Goal: Transaction & Acquisition: Purchase product/service

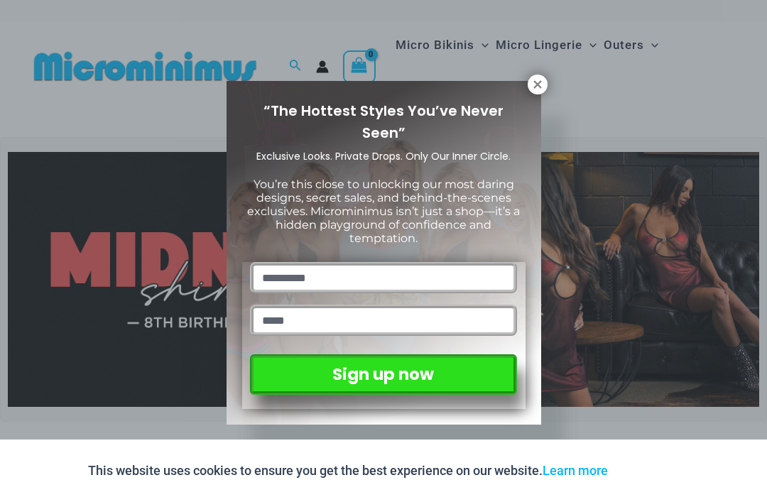
click at [491, 185] on span "You’re this close to unlocking our most daring designs, secret sales, and behin…" at bounding box center [383, 212] width 273 height 68
click at [539, 80] on icon at bounding box center [538, 84] width 13 height 13
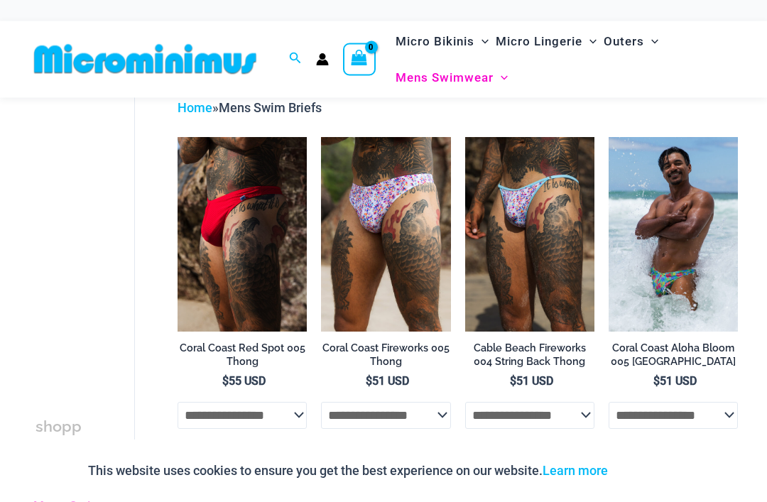
scroll to position [53, 0]
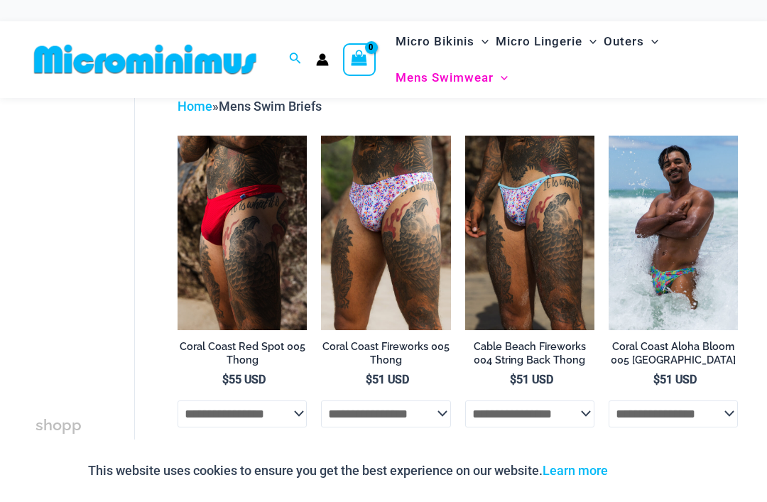
click at [573, 410] on select "**********" at bounding box center [529, 414] width 129 height 27
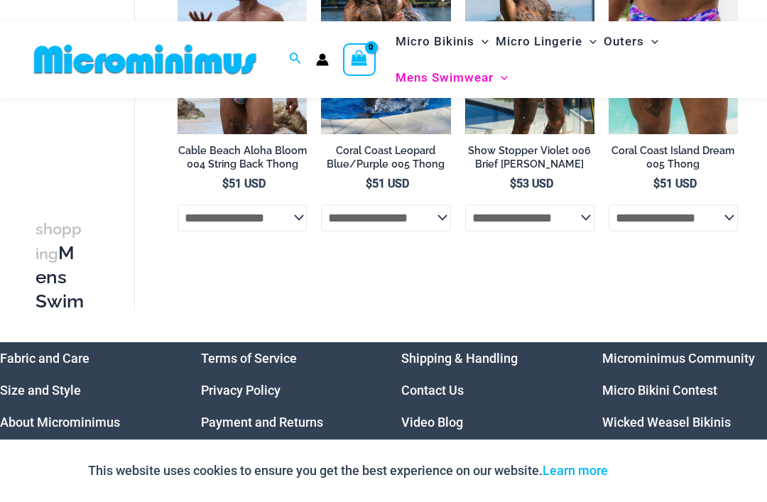
scroll to position [708, 0]
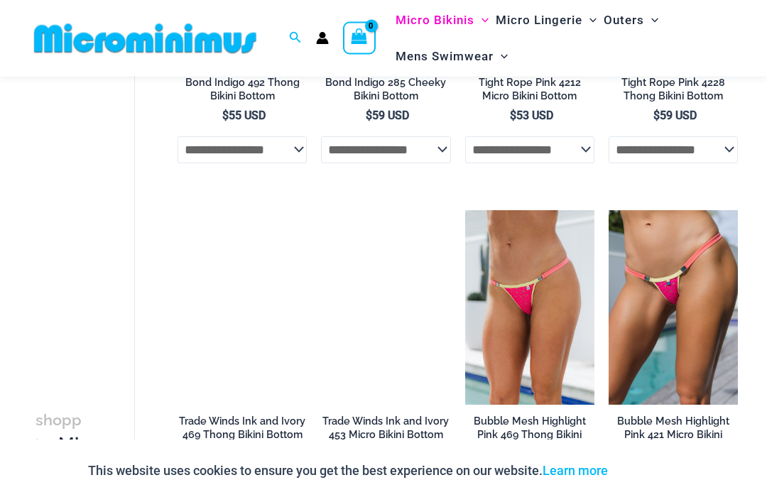
scroll to position [1099, 0]
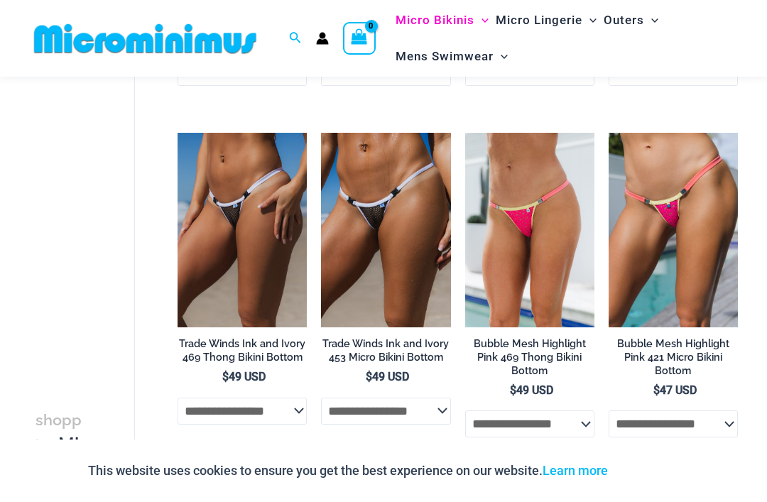
click at [321, 133] on img at bounding box center [321, 133] width 0 height 0
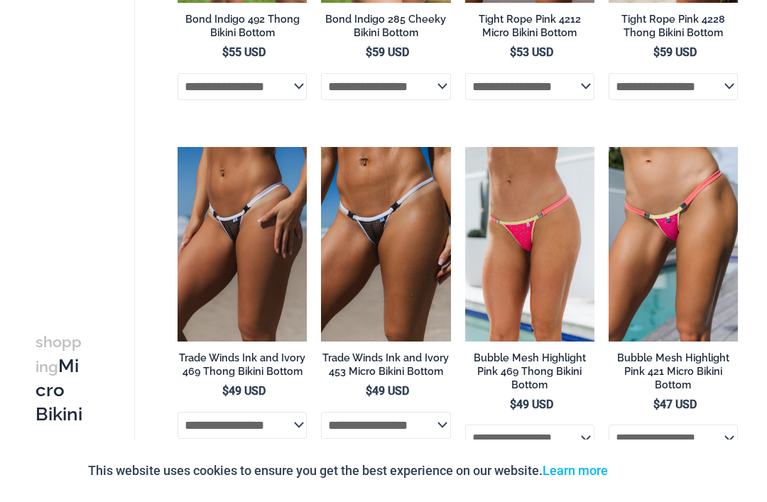
scroll to position [1145, 0]
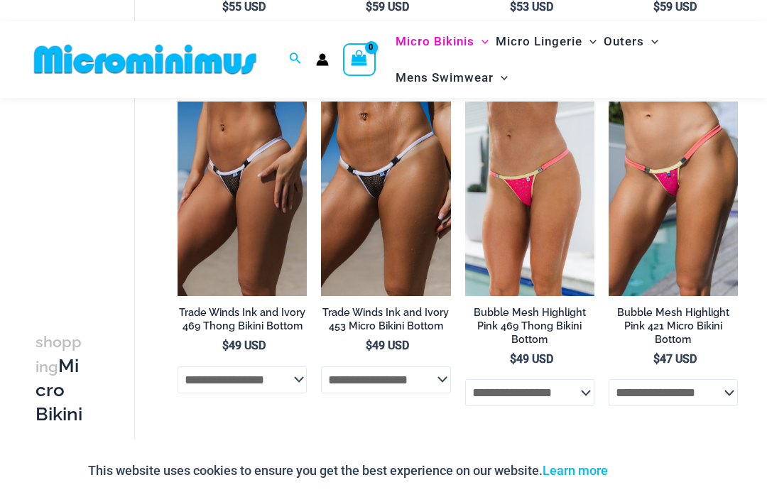
click at [178, 102] on img at bounding box center [178, 102] width 0 height 0
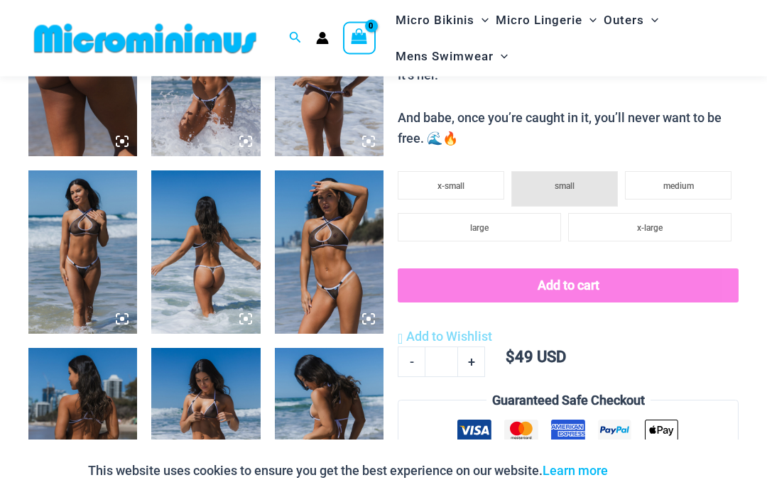
scroll to position [932, 0]
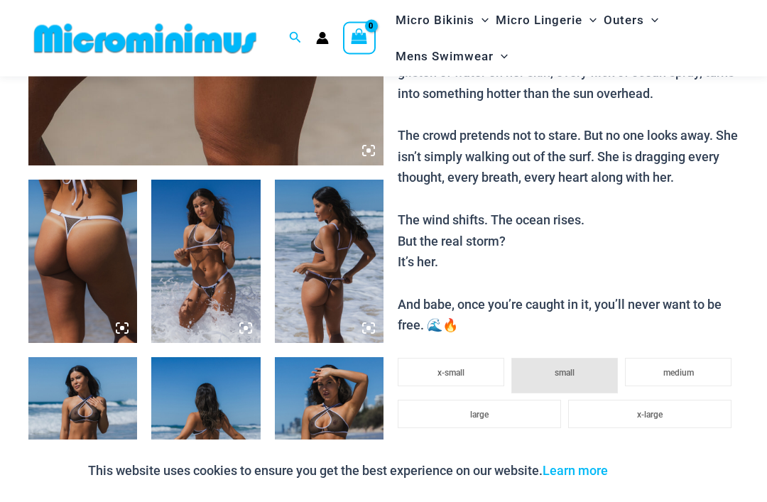
click at [105, 265] on img at bounding box center [82, 261] width 109 height 163
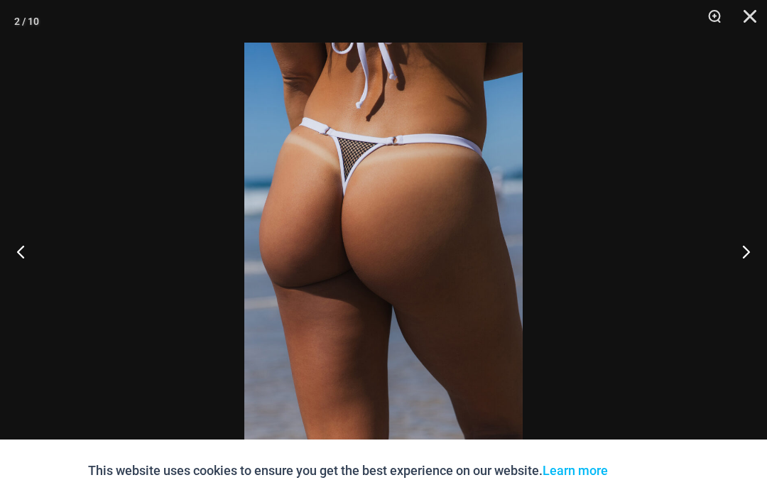
click at [744, 20] on button "Close" at bounding box center [746, 21] width 36 height 43
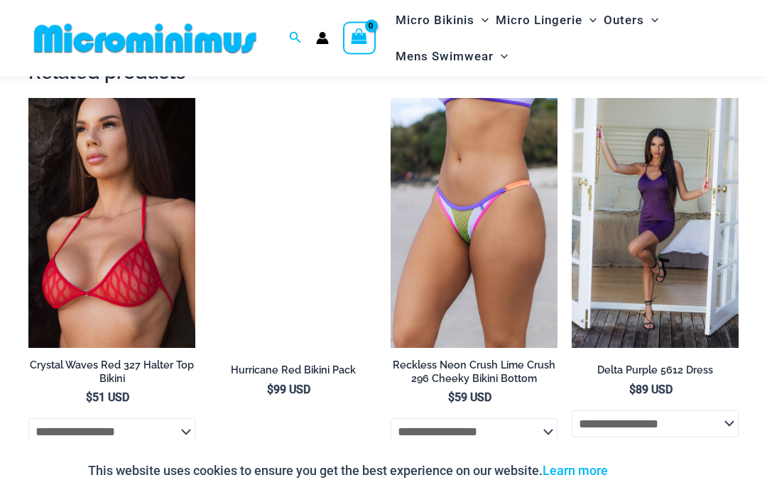
scroll to position [1890, 0]
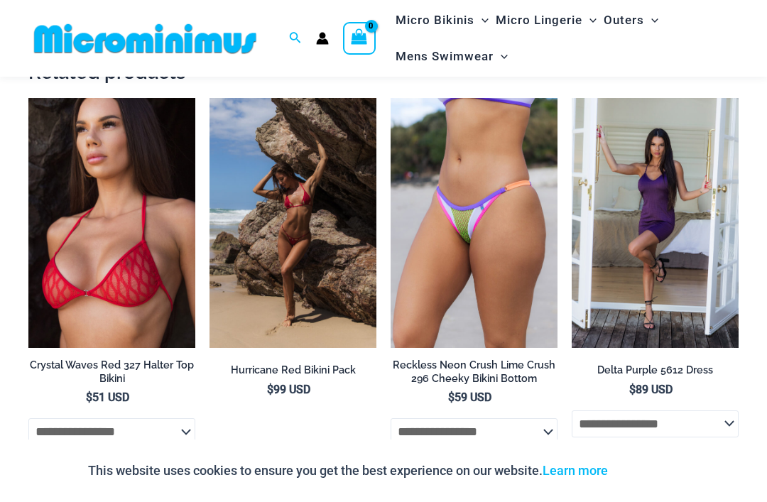
click at [28, 98] on img at bounding box center [28, 98] width 0 height 0
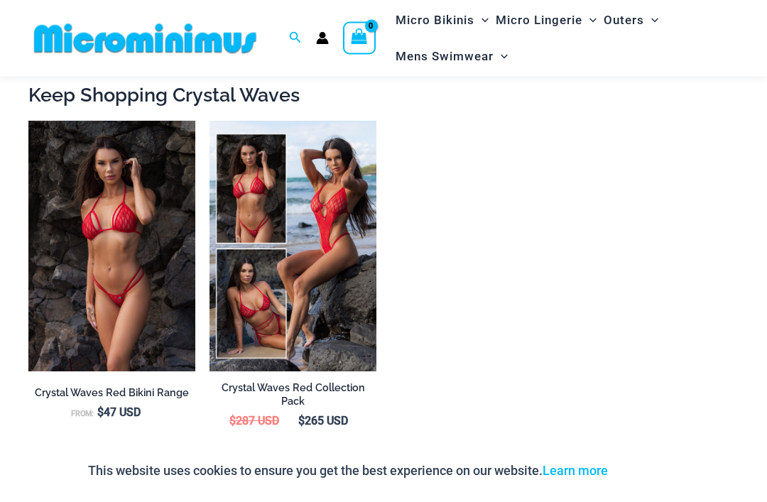
scroll to position [1640, 0]
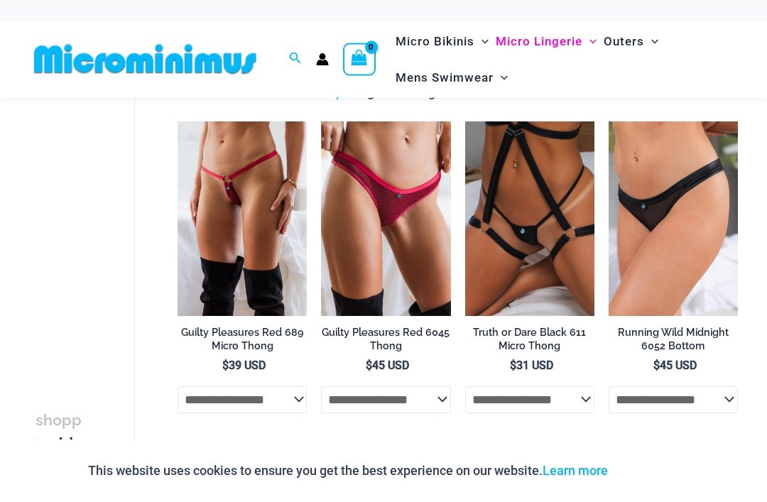
scroll to position [69, 0]
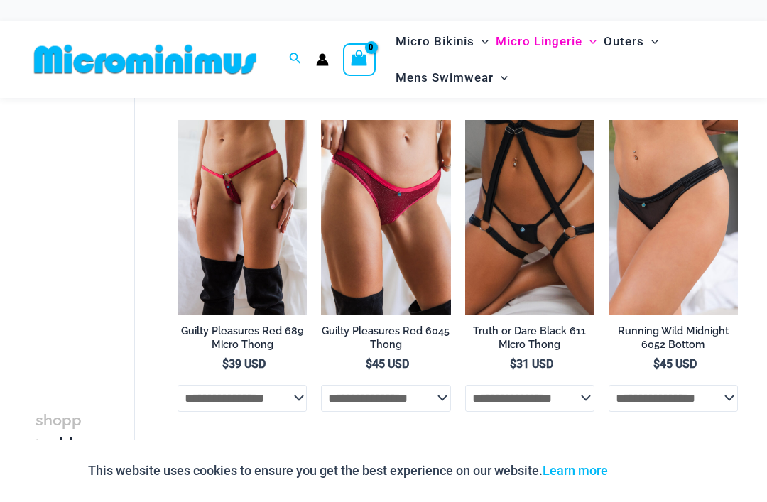
click at [609, 120] on img at bounding box center [609, 120] width 0 height 0
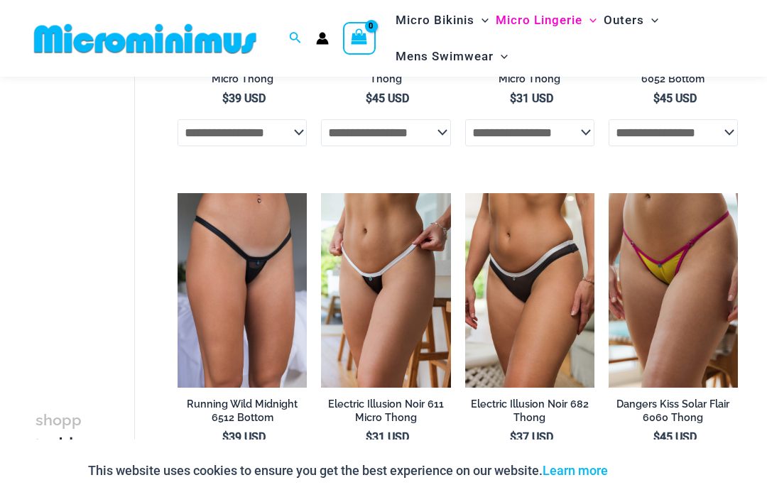
scroll to position [334, 0]
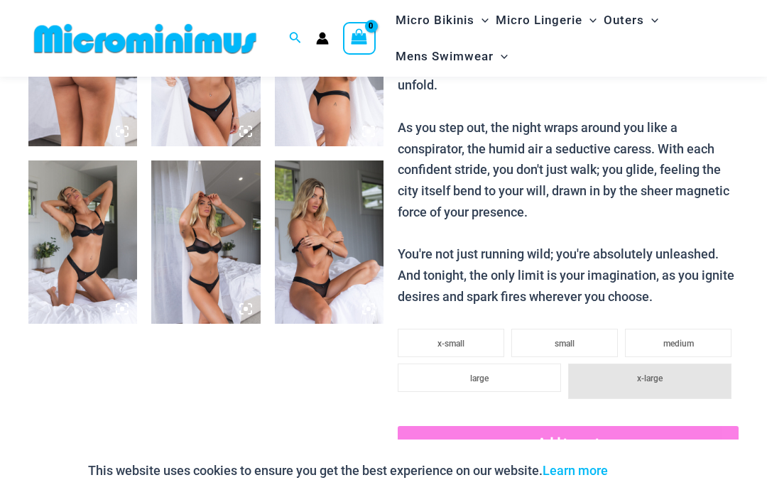
scroll to position [754, 0]
